Goal: Find specific page/section: Find specific page/section

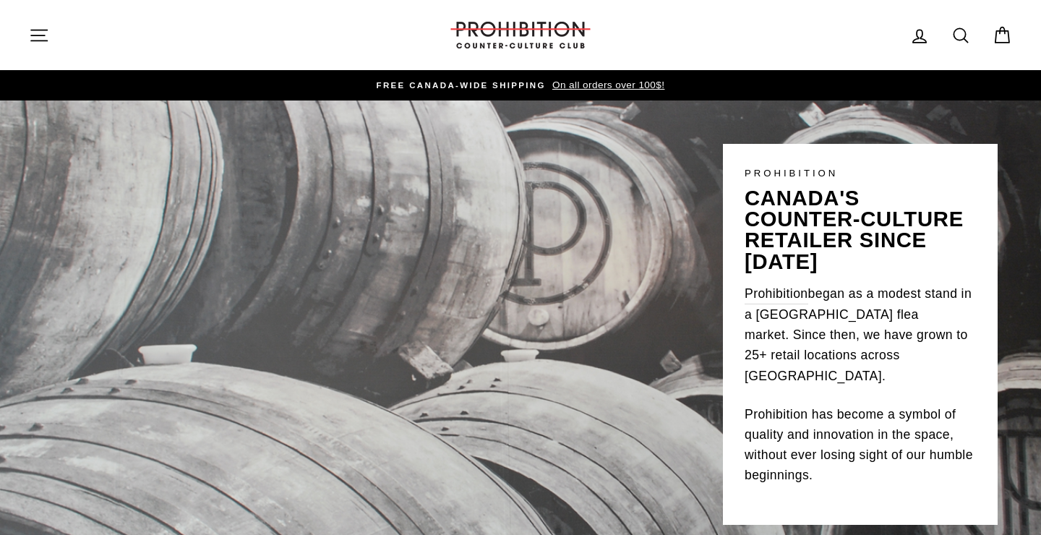
click at [41, 33] on icon "button" at bounding box center [39, 35] width 20 height 20
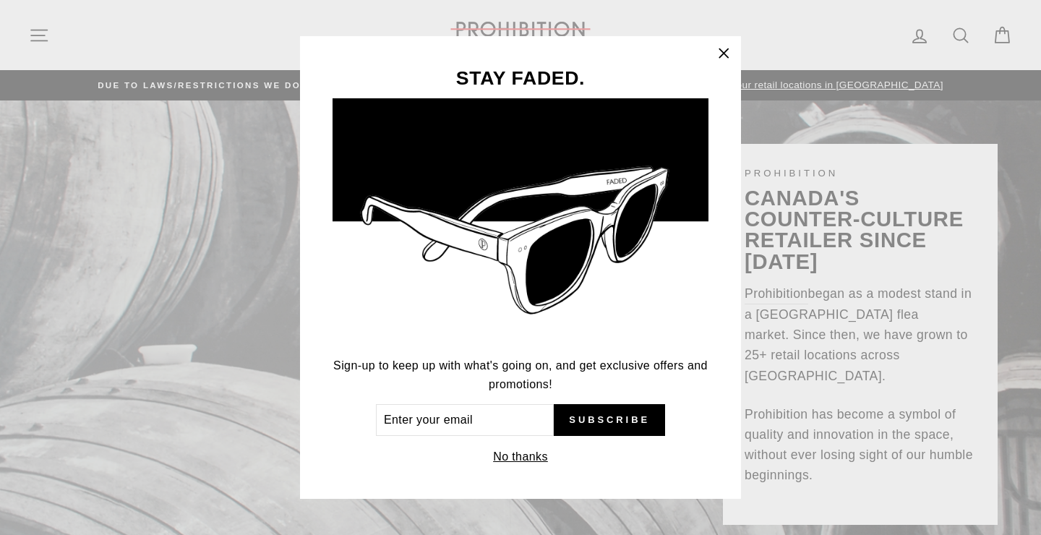
click at [719, 55] on icon "button" at bounding box center [724, 53] width 20 height 20
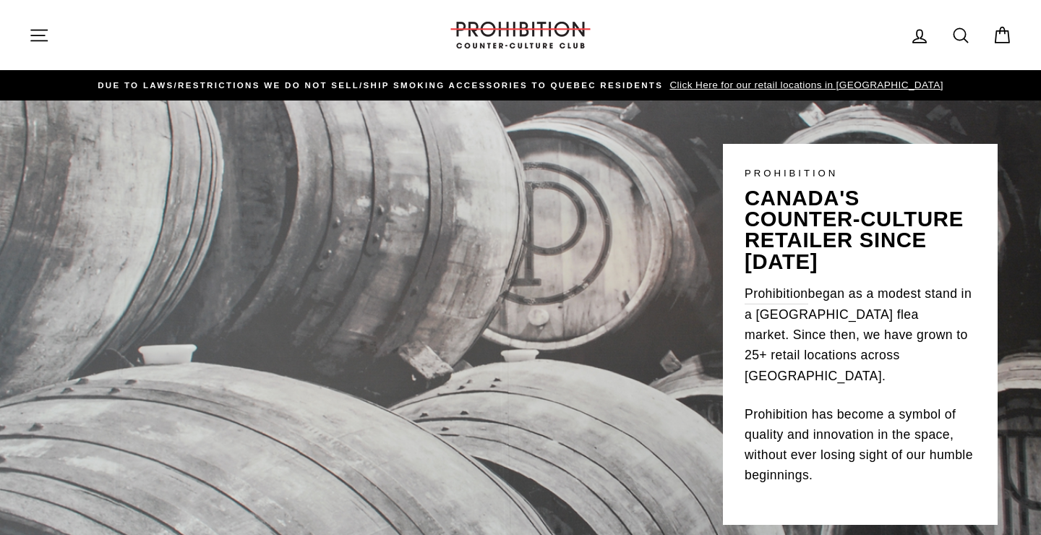
click at [38, 24] on button "Site navigation" at bounding box center [39, 35] width 38 height 31
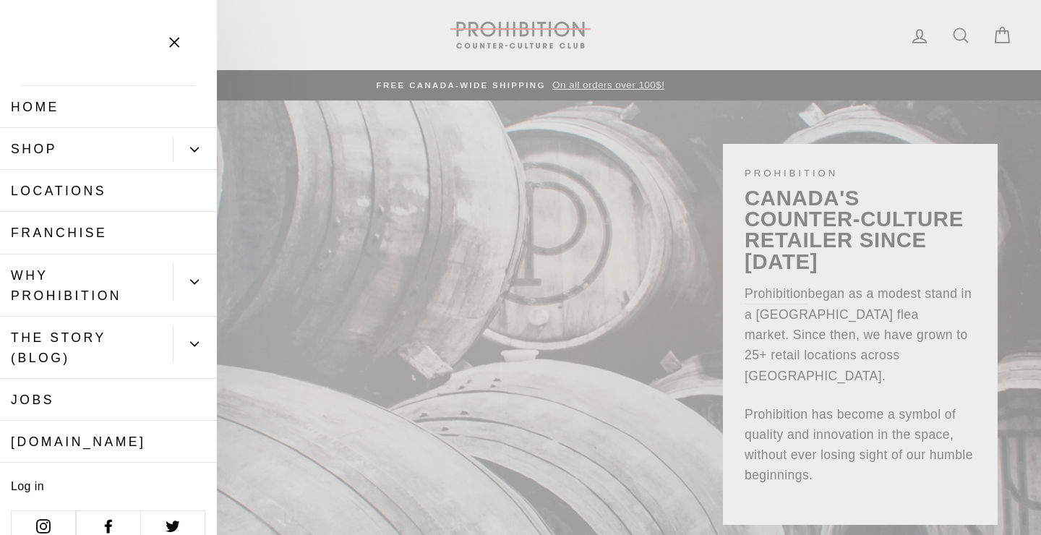
click at [38, 155] on link "Shop" at bounding box center [86, 149] width 173 height 42
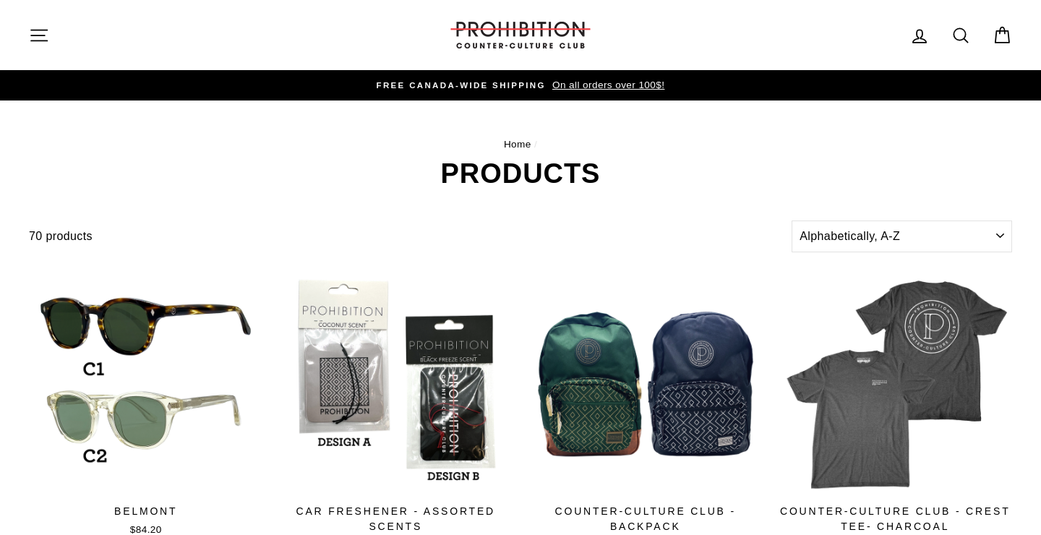
click at [299, 149] on nav "Home /" at bounding box center [521, 145] width 984 height 16
click at [792, 221] on select "Sort Featured Best selling Alphabetically, A-Z Alphabetically, Z-A Price, low t…" at bounding box center [902, 237] width 221 height 32
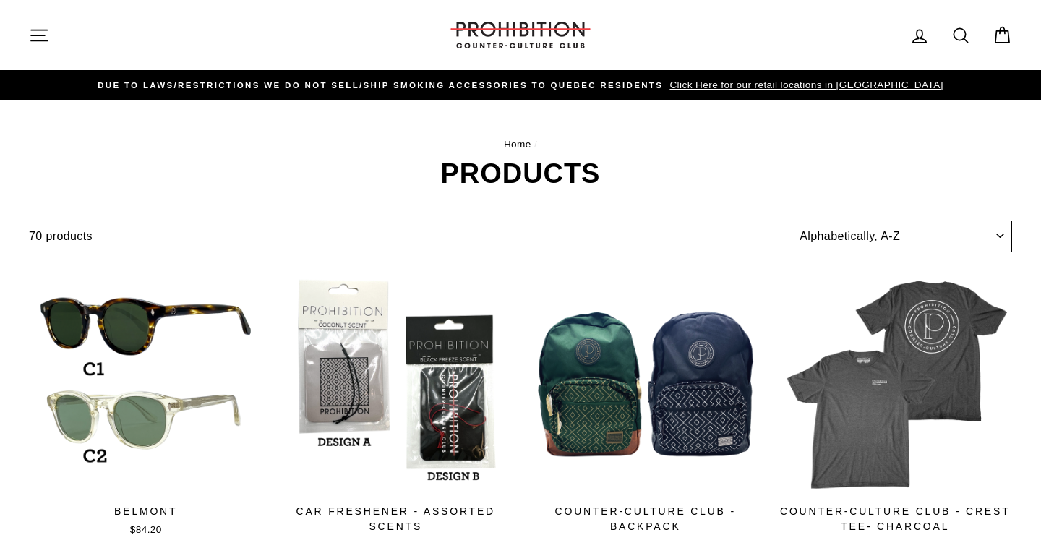
select select "price-ascending"
click option "Price, low to high" at bounding box center [0, 0] width 0 height 0
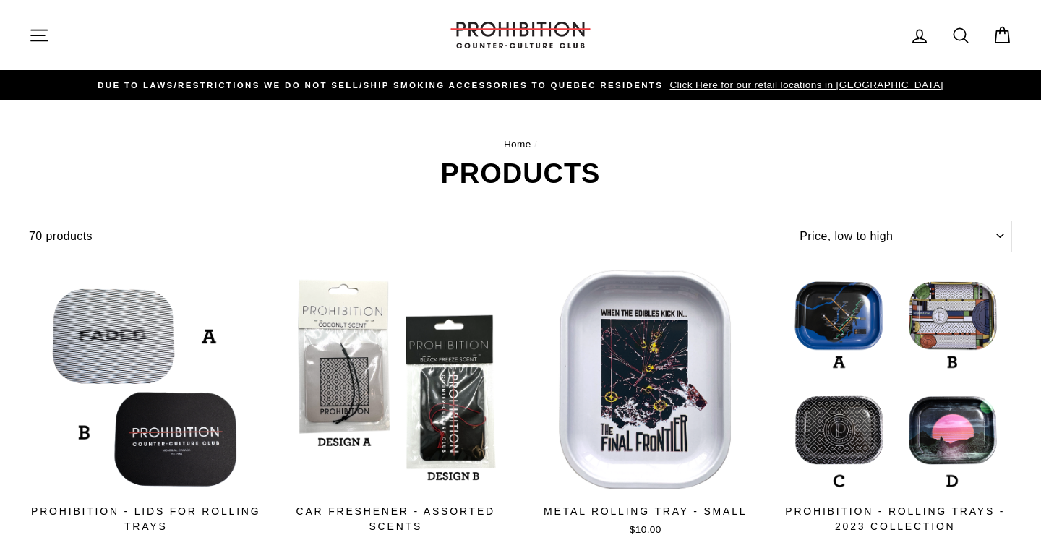
click at [44, 37] on icon "button" at bounding box center [39, 35] width 20 height 20
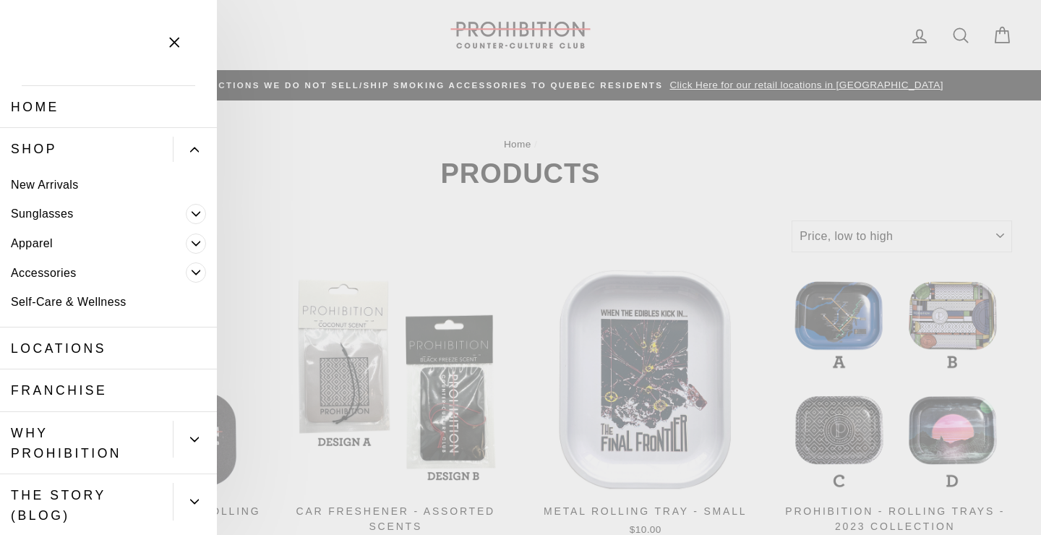
click at [41, 104] on link "Home" at bounding box center [108, 107] width 217 height 42
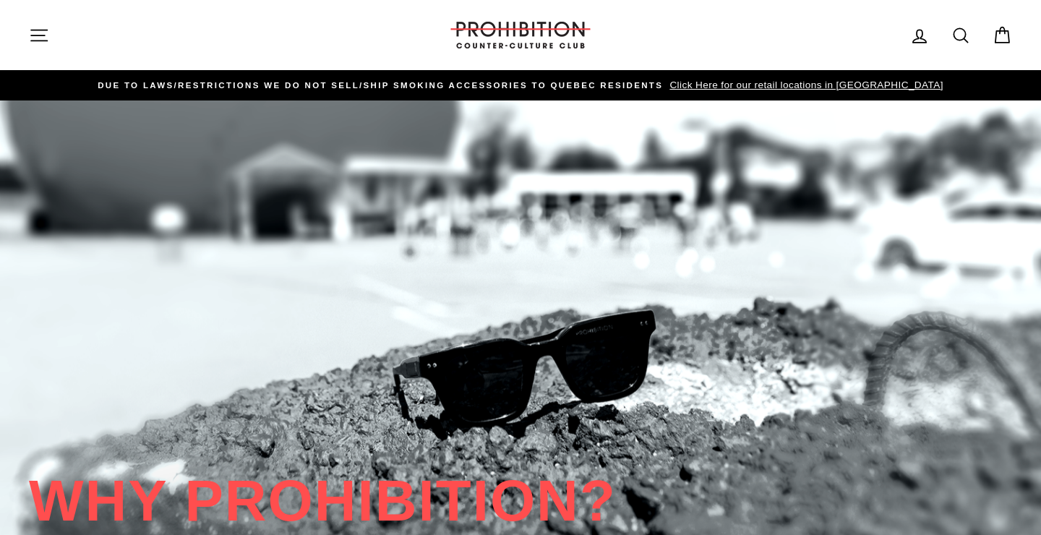
click at [956, 33] on icon at bounding box center [961, 35] width 20 height 20
click at [50, 39] on button "Site navigation" at bounding box center [39, 35] width 38 height 31
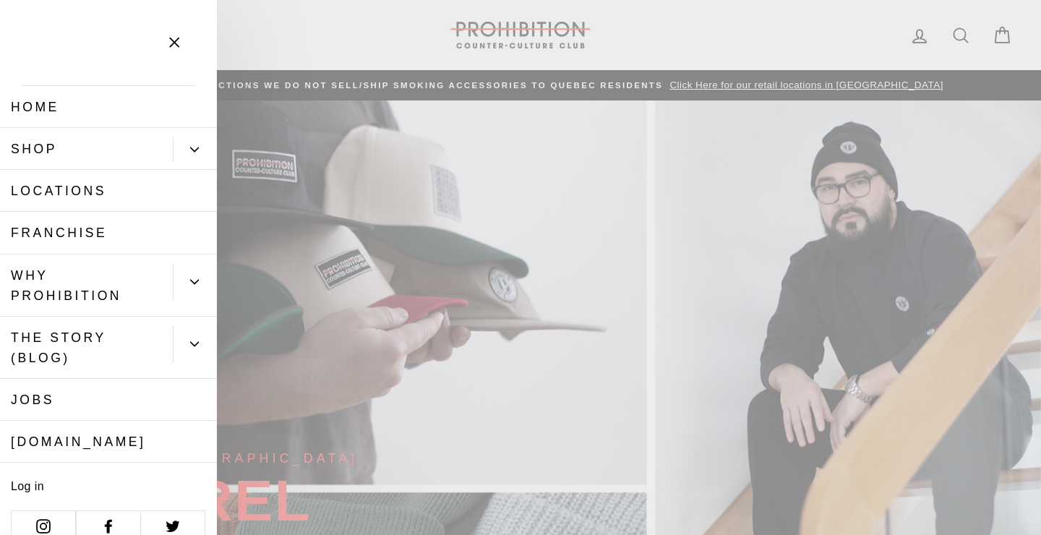
click at [195, 147] on icon "Primary" at bounding box center [194, 149] width 9 height 9
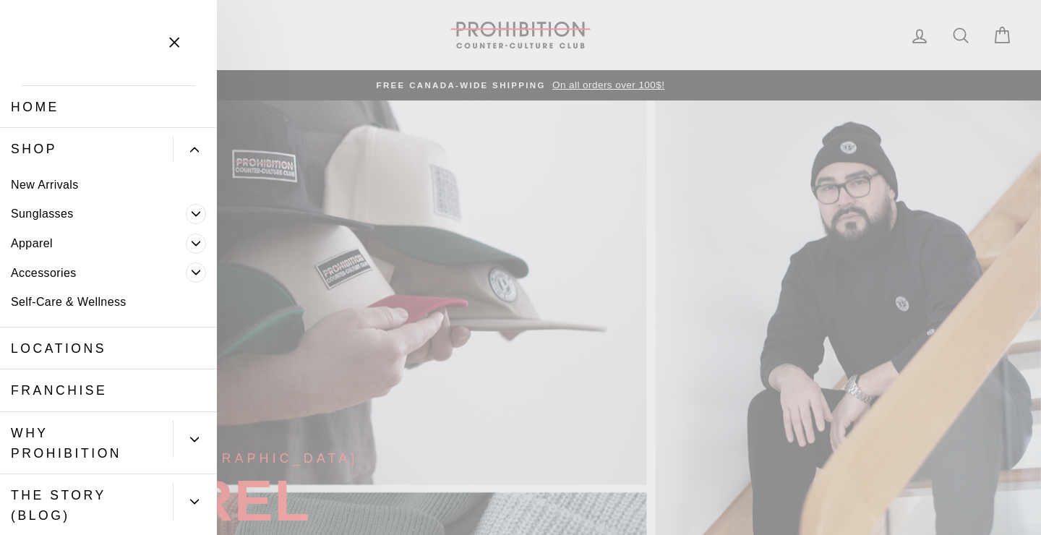
click at [40, 274] on link "Accessories" at bounding box center [93, 273] width 186 height 30
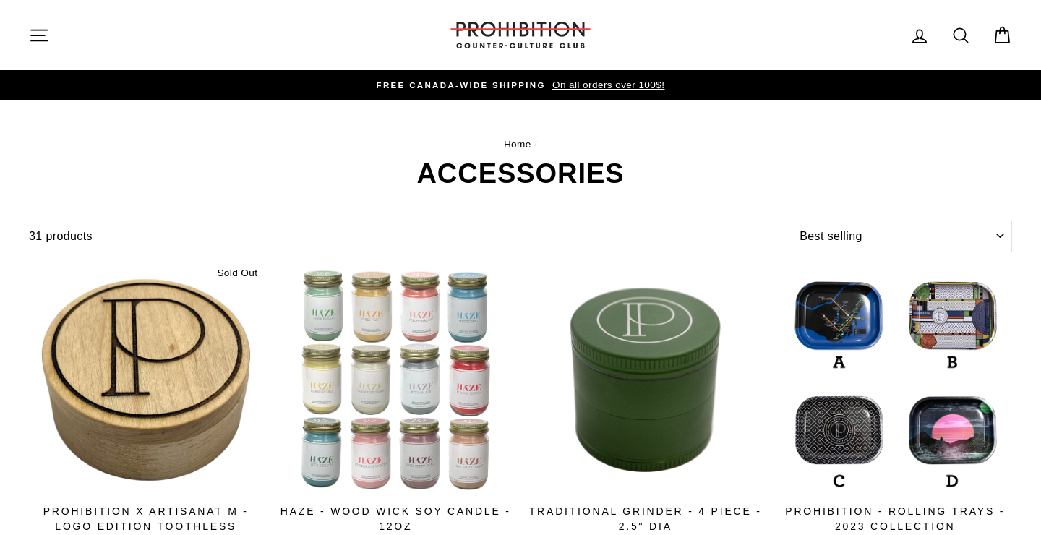
select select "best-selling"
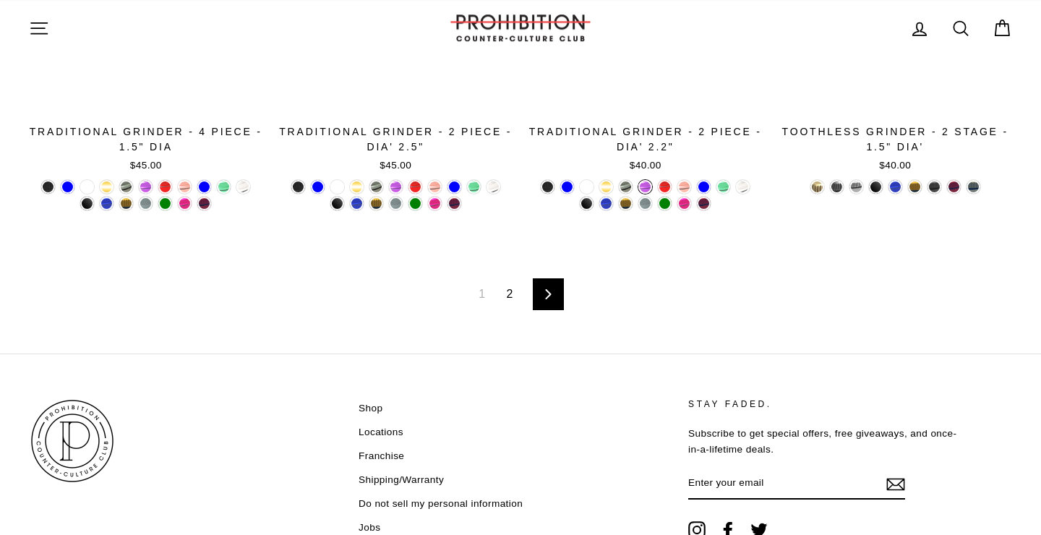
scroll to position [2405, 0]
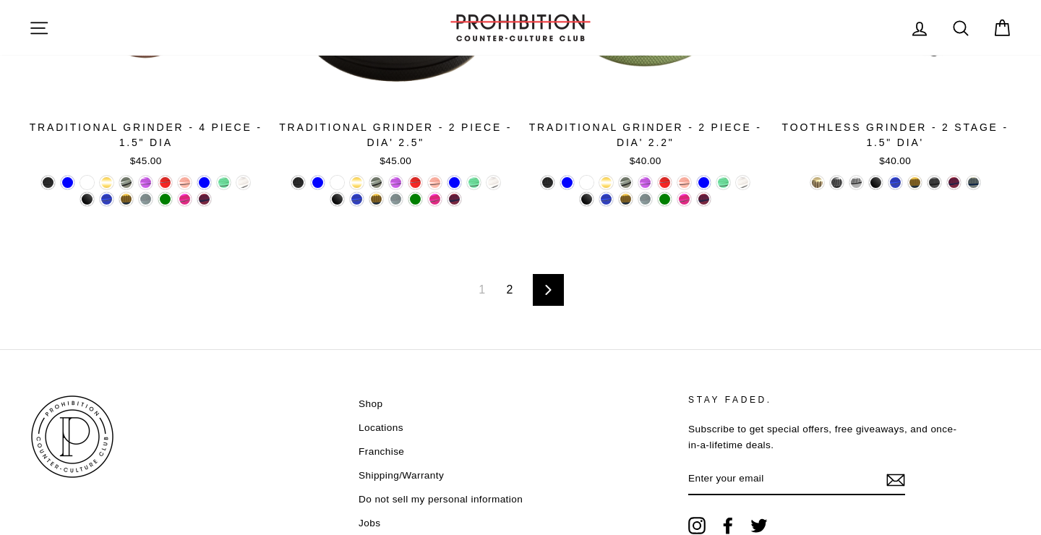
click at [508, 290] on link "2" at bounding box center [510, 289] width 24 height 23
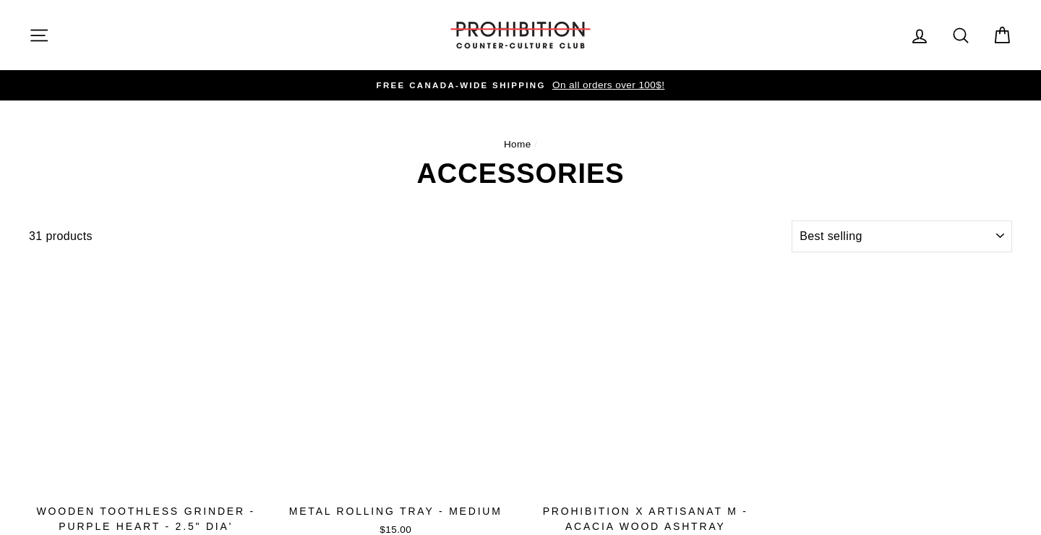
select select "best-selling"
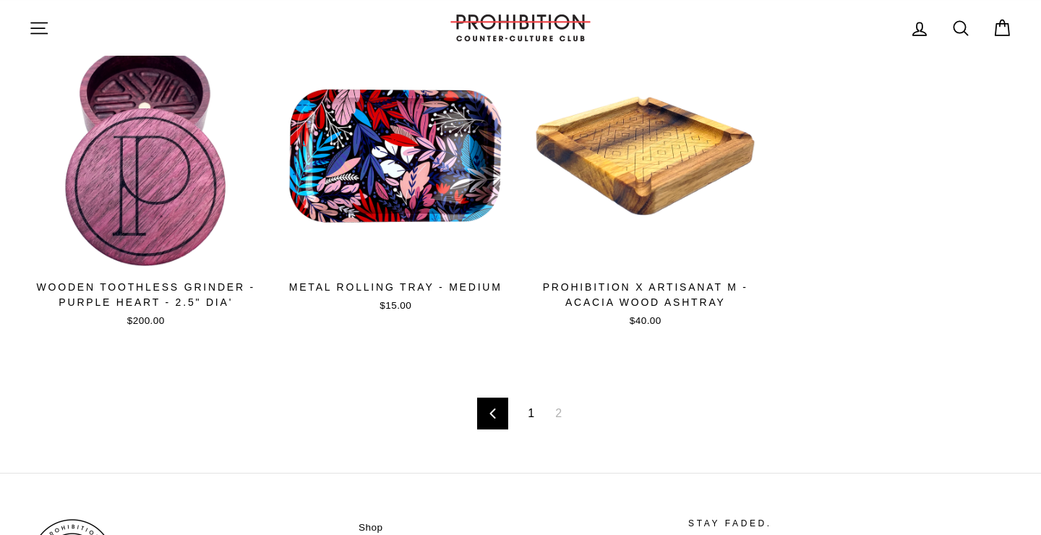
scroll to position [224, 0]
click at [537, 412] on link "1" at bounding box center [531, 413] width 24 height 23
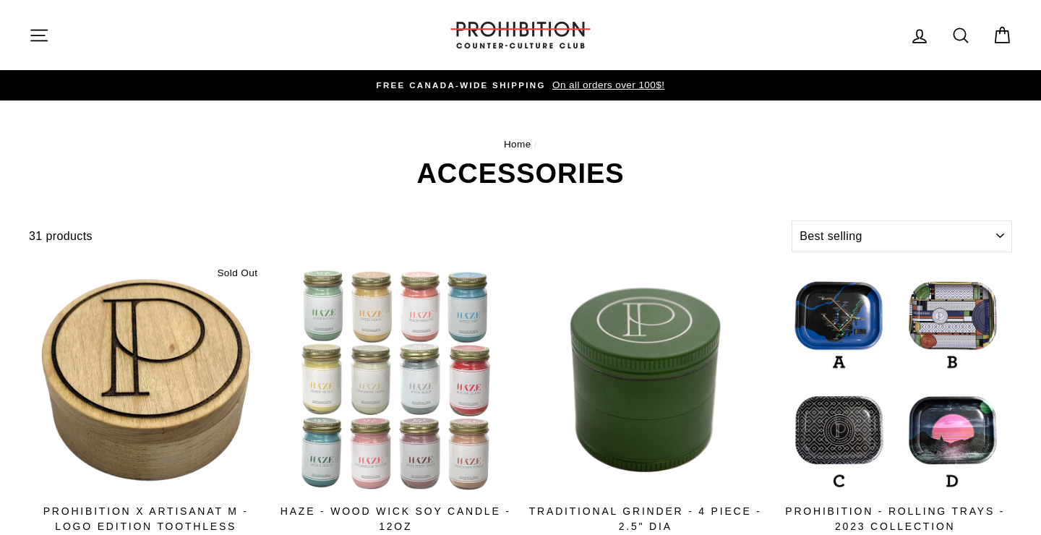
select select "best-selling"
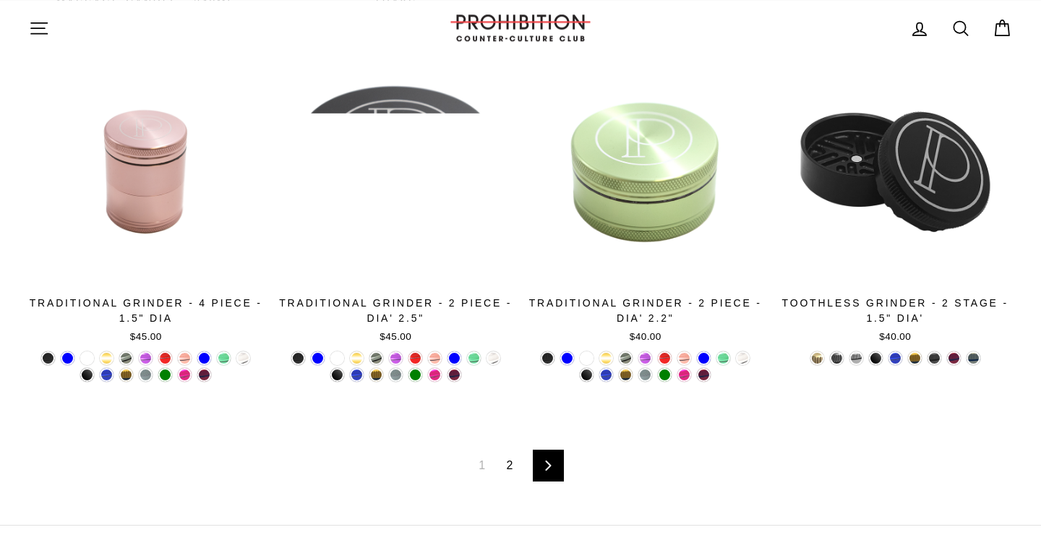
scroll to position [2484, 0]
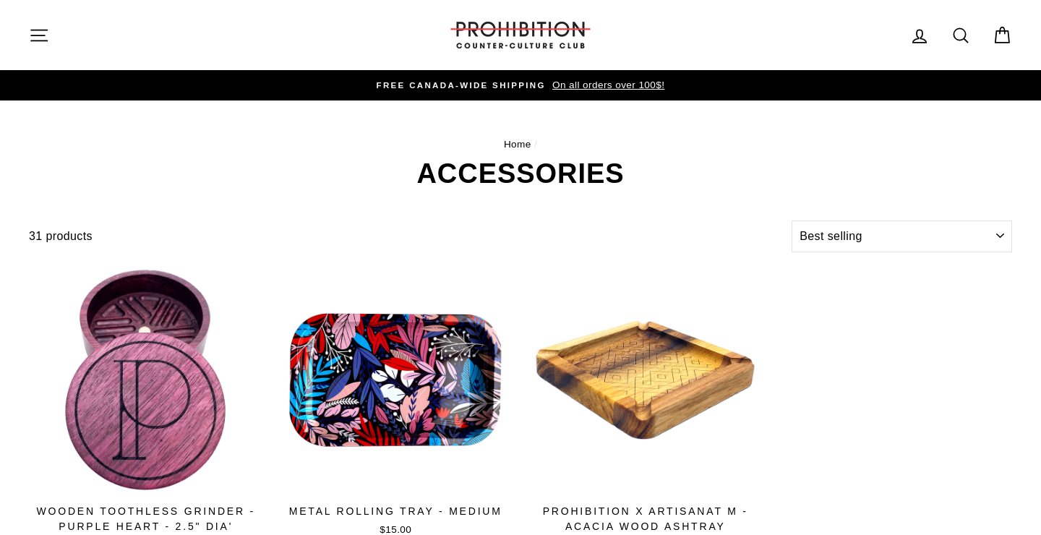
select select "best-selling"
